Goal: Task Accomplishment & Management: Manage account settings

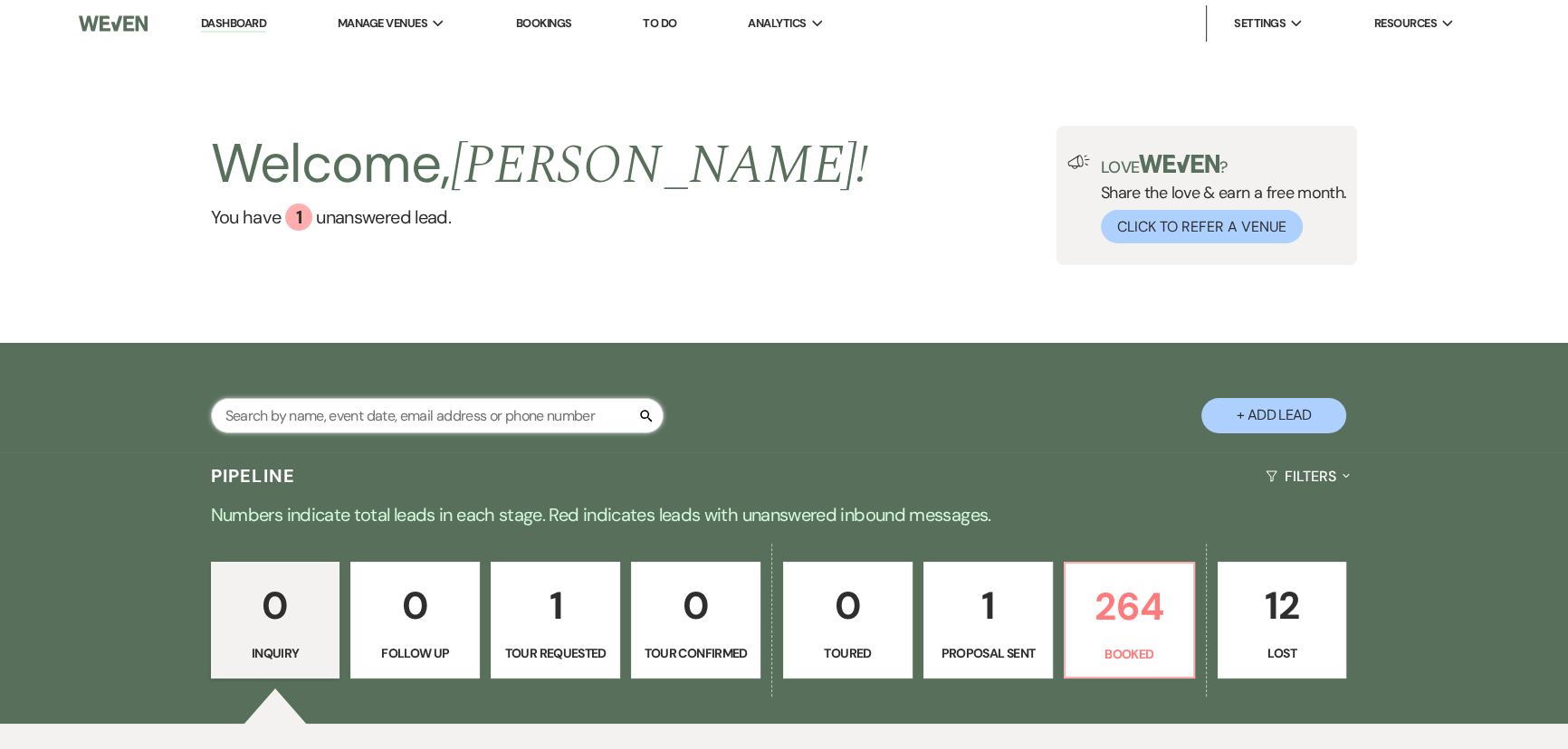
click at [516, 406] on input "text" at bounding box center [437, 415] width 453 height 35
type input "[PERSON_NAME]"
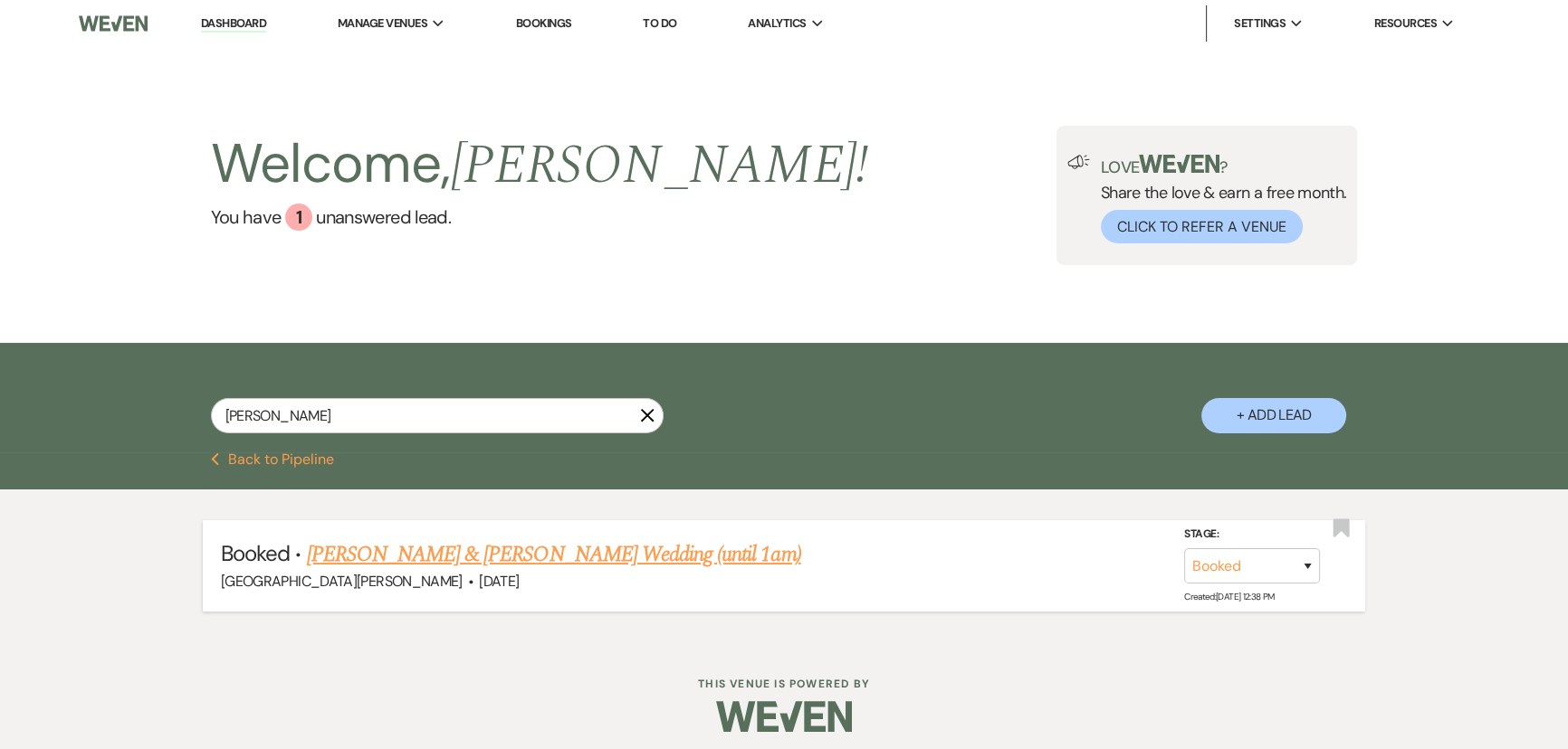
click at [523, 557] on link "[PERSON_NAME] & [PERSON_NAME] Wedding (until 1am)" at bounding box center [554, 555] width 494 height 33
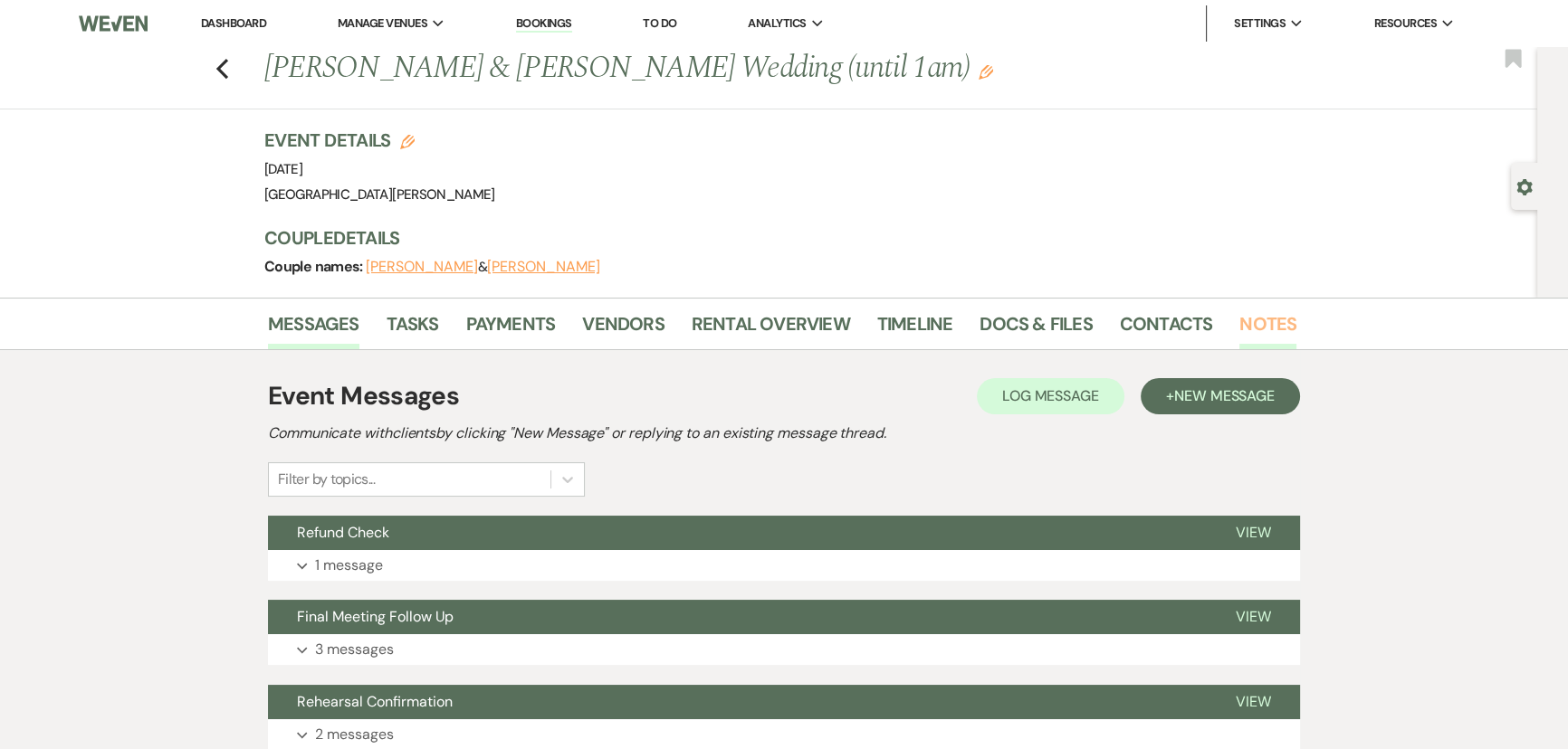
click at [1239, 338] on link "Notes" at bounding box center [1267, 329] width 57 height 39
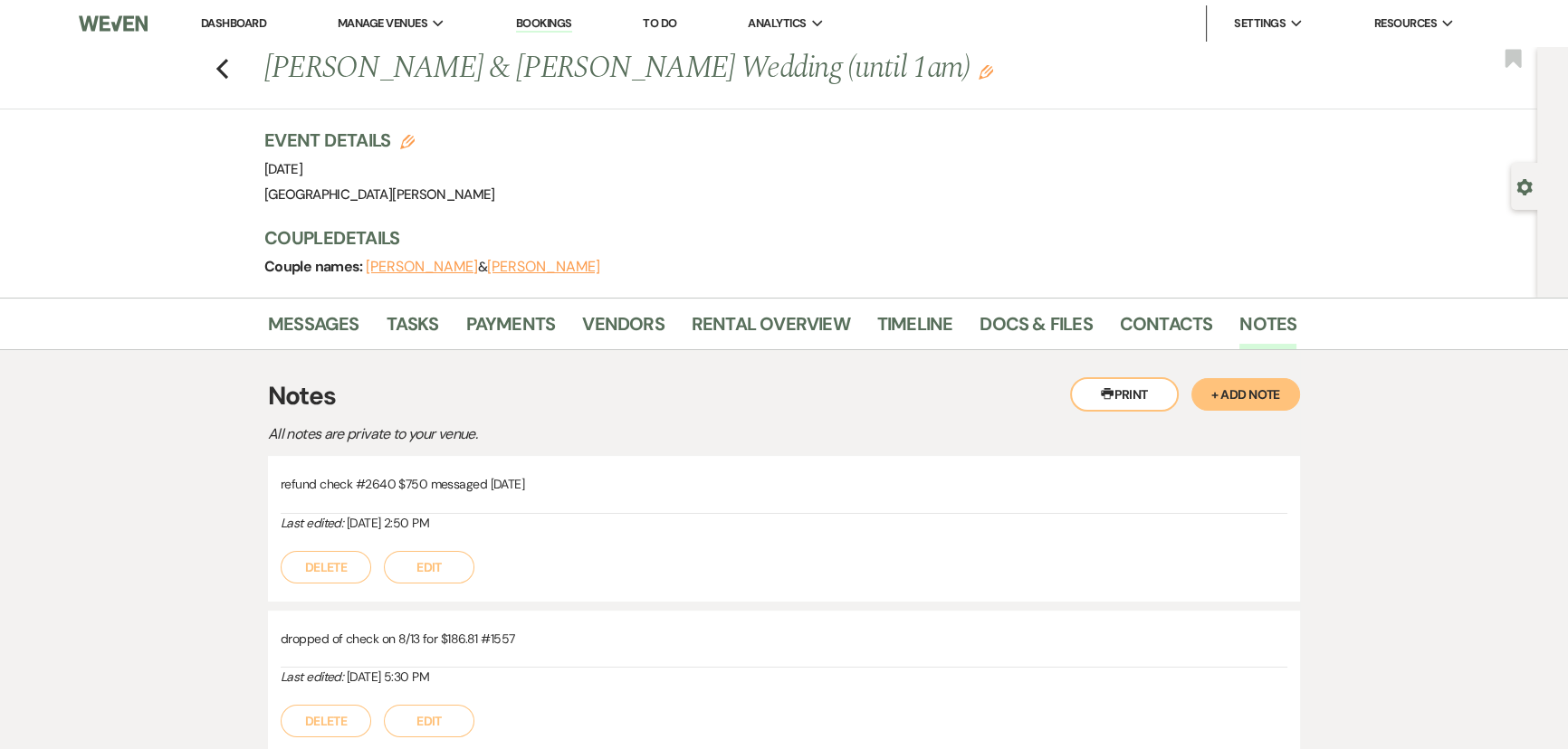
click at [422, 565] on button "Edit" at bounding box center [429, 567] width 91 height 33
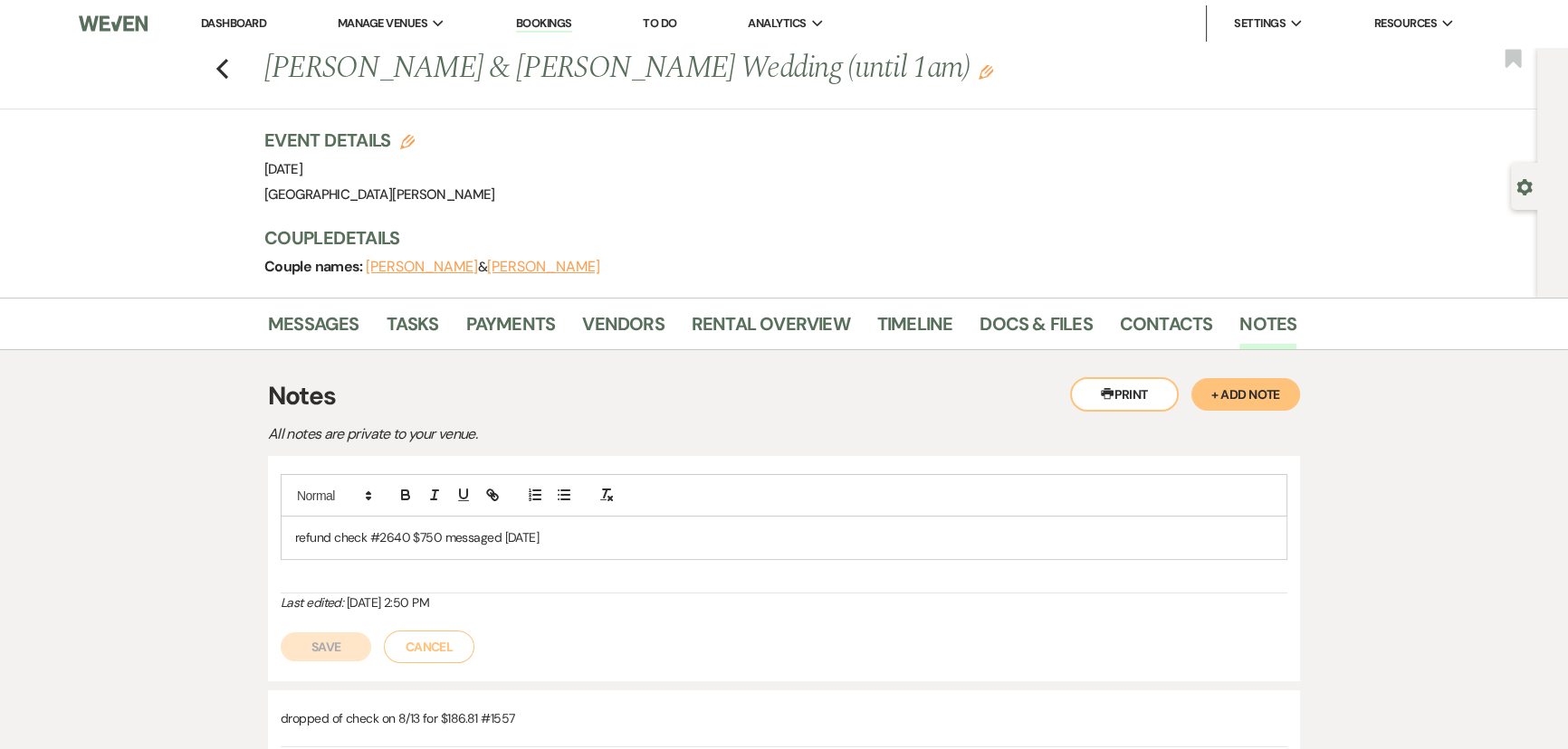
click at [597, 536] on p "refund check #2640 $750 messaged [DATE]" at bounding box center [784, 537] width 977 height 20
click at [745, 534] on p "refund check #2640 $750 messaged [DATE]- [PERSON_NAME] will pick up [DATE] (9/1…" at bounding box center [784, 537] width 977 height 20
click at [311, 647] on button "Save" at bounding box center [326, 647] width 91 height 29
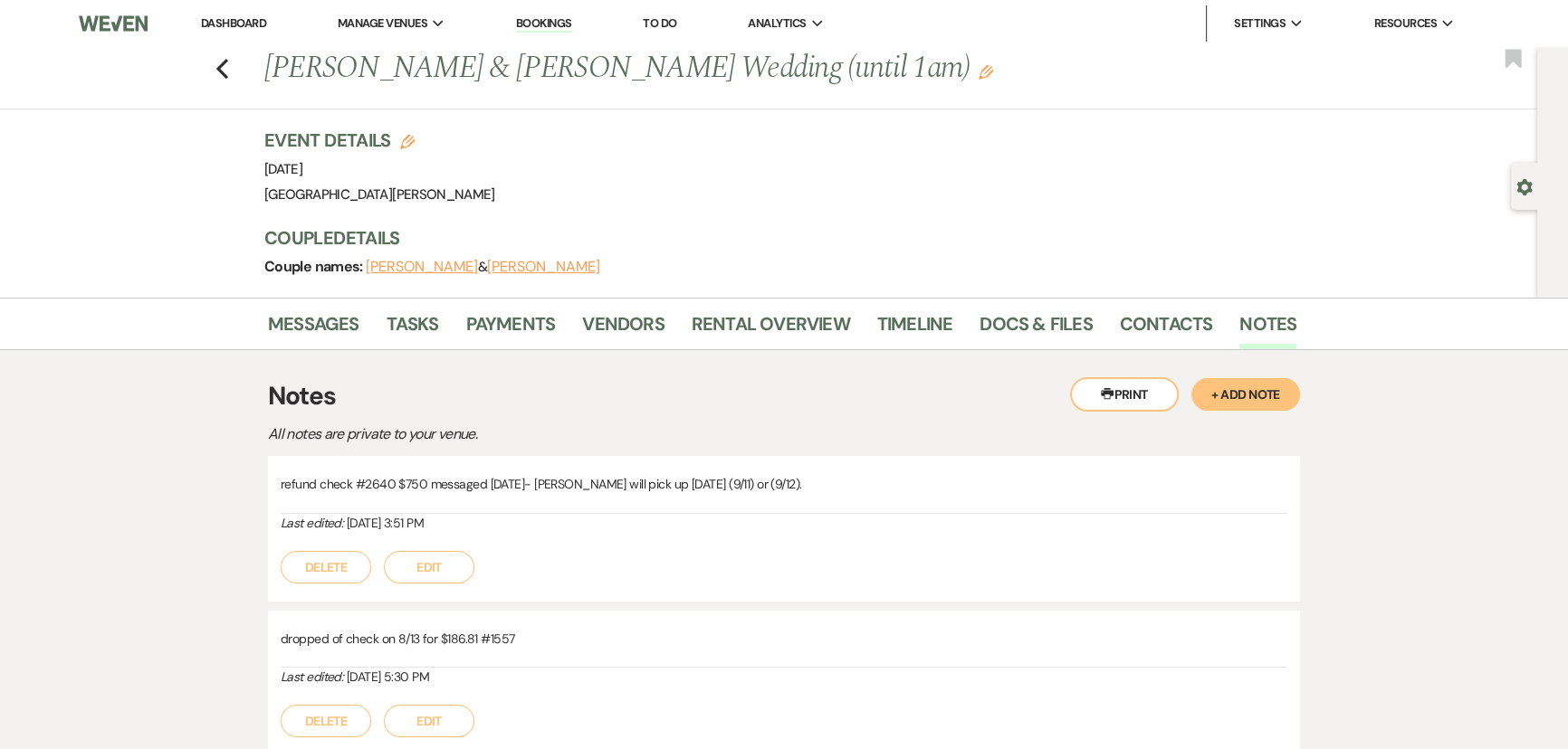
click at [260, 29] on link "Dashboard" at bounding box center [233, 23] width 65 height 16
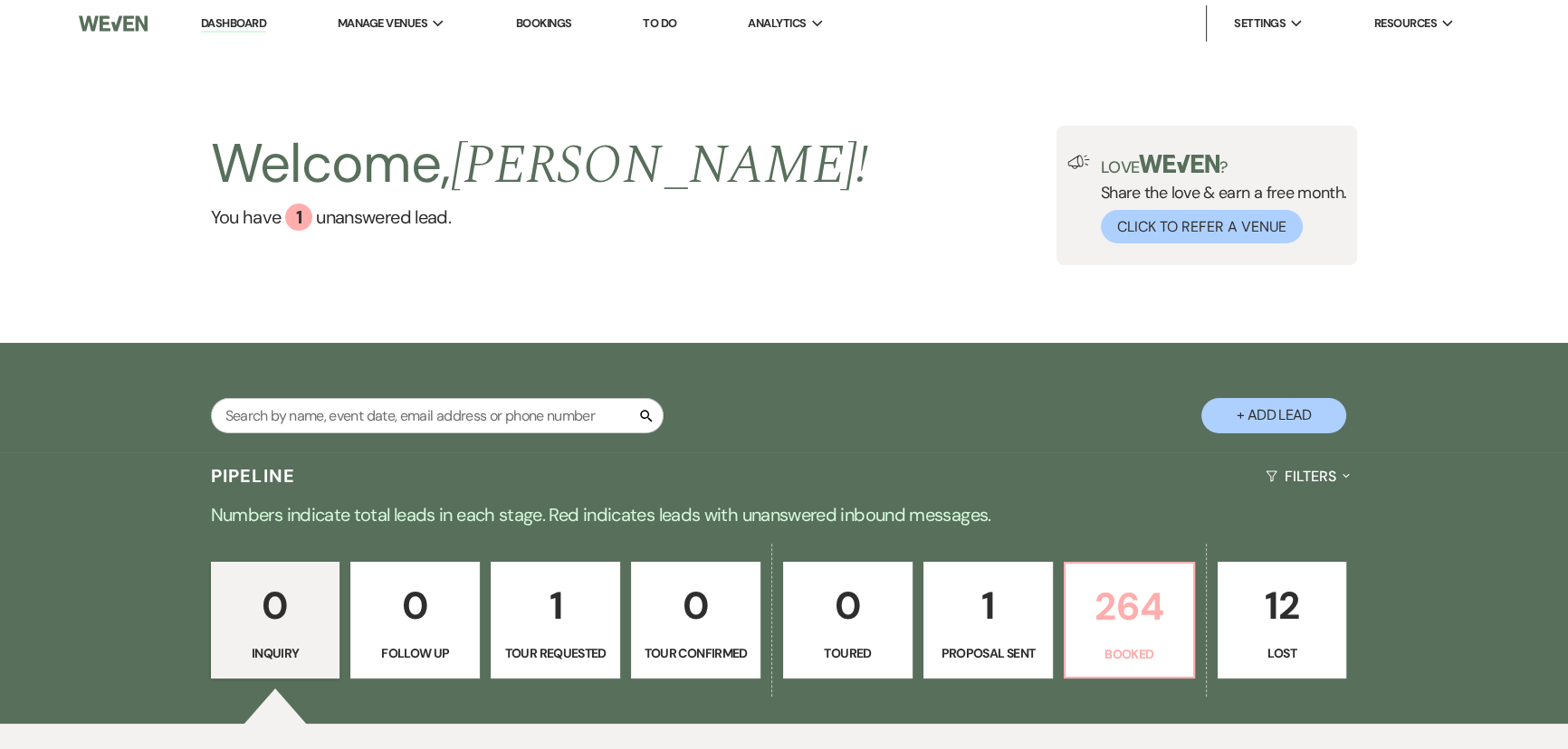
click at [1163, 644] on p "Booked" at bounding box center [1129, 655] width 105 height 20
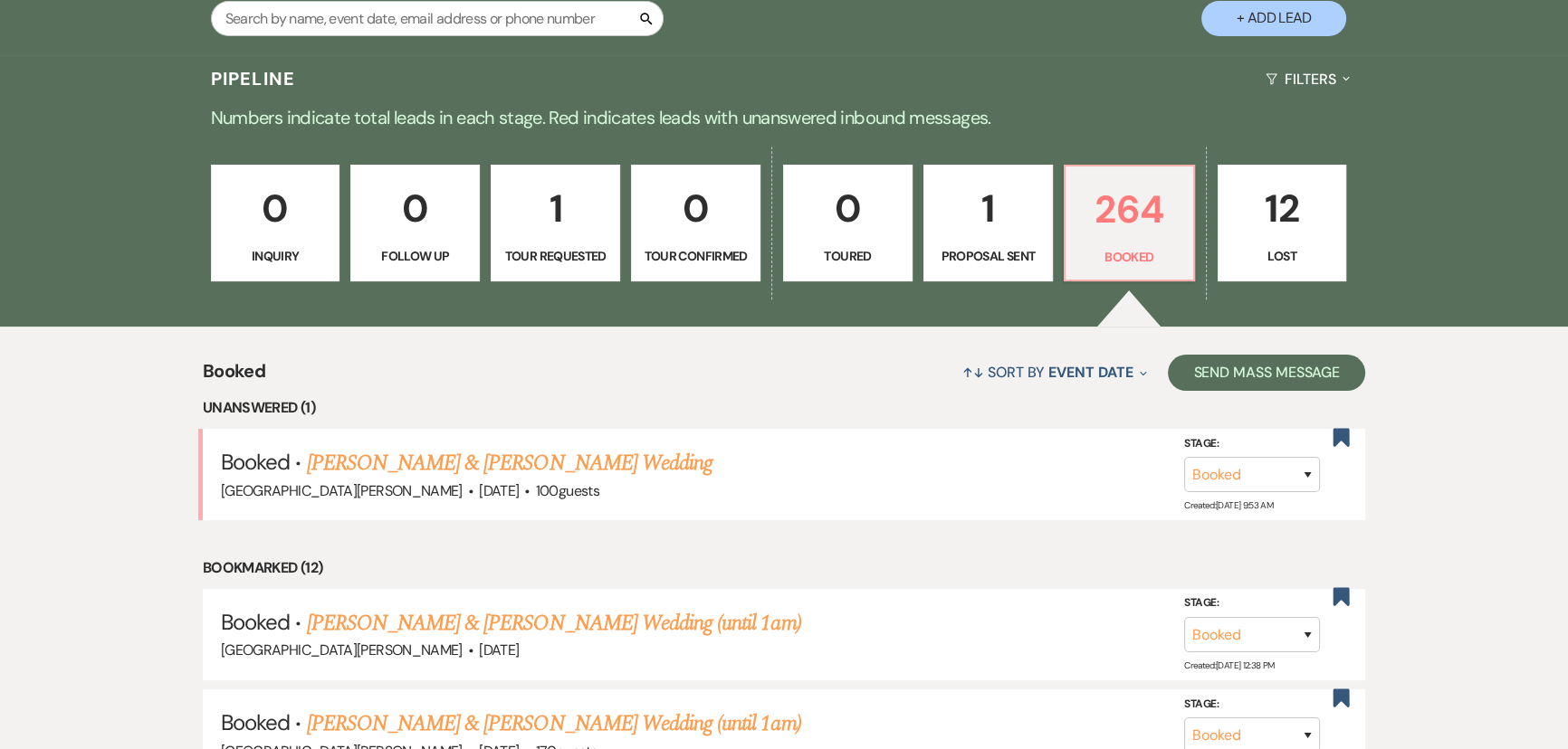
scroll to position [445, 0]
